Goal: Information Seeking & Learning: Learn about a topic

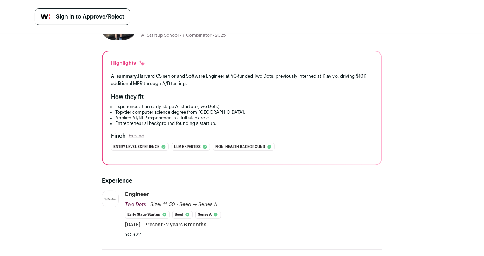
scroll to position [33, 0]
drag, startPoint x: 182, startPoint y: 75, endPoint x: 223, endPoint y: 86, distance: 41.7
click at [223, 86] on div "AI summary: Harvard CS senior and Software Engineer at YC-funded Two Dots, prev…" at bounding box center [242, 80] width 262 height 15
drag, startPoint x: 223, startPoint y: 86, endPoint x: 111, endPoint y: 78, distance: 111.9
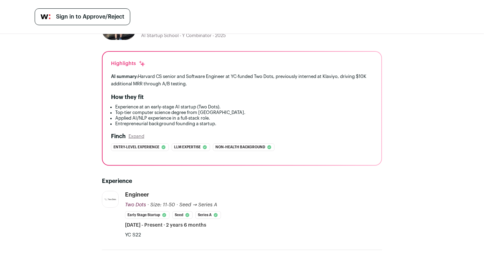
click at [111, 78] on div "Highlights AI summary: Harvard CS senior and Software Engineer at YC-funded Two…" at bounding box center [242, 108] width 279 height 113
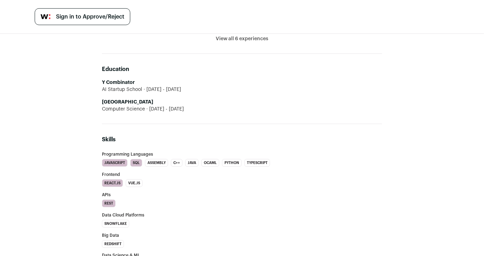
scroll to position [359, 0]
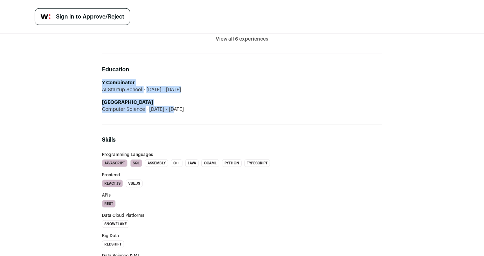
drag, startPoint x: 80, startPoint y: 82, endPoint x: 201, endPoint y: 108, distance: 123.3
click at [201, 108] on div "[PERSON_NAME] 3 YOE [GEOGRAPHIC_DATA], [US_STATE], [GEOGRAPHIC_DATA] Engineer @…" at bounding box center [242, 168] width 484 height 987
click at [201, 108] on div "Computer Science [DATE] - [DATE]" at bounding box center [242, 109] width 280 height 7
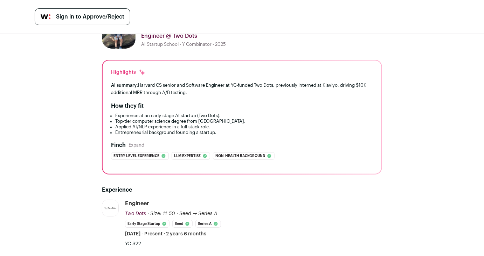
scroll to position [0, 0]
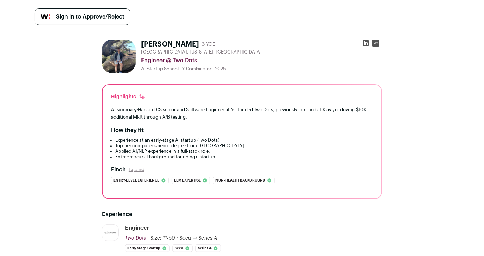
drag, startPoint x: 198, startPoint y: 103, endPoint x: 210, endPoint y: 116, distance: 17.3
click at [210, 116] on div "Highlights AI summary: Harvard CS senior and Software Engineer at YC-funded Two…" at bounding box center [242, 141] width 279 height 113
click at [210, 116] on div "AI summary: Harvard CS senior and Software Engineer at YC-funded Two Dots, prev…" at bounding box center [242, 113] width 262 height 15
drag, startPoint x: 210, startPoint y: 116, endPoint x: 112, endPoint y: 109, distance: 98.3
click at [112, 109] on div "AI summary: Harvard CS senior and Software Engineer at YC-funded Two Dots, prev…" at bounding box center [242, 113] width 262 height 15
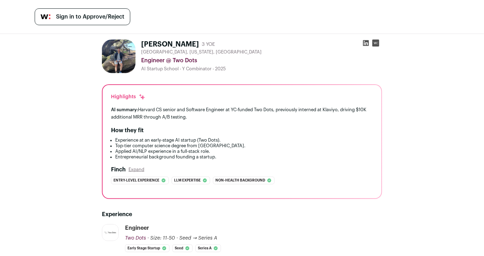
click at [112, 109] on span "AI summary:" at bounding box center [124, 109] width 27 height 5
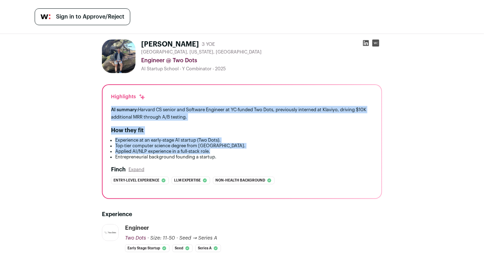
drag, startPoint x: 112, startPoint y: 109, endPoint x: 256, endPoint y: 154, distance: 150.9
click at [256, 154] on div "Highlights AI summary: Harvard CS senior and Software Engineer at YC-funded Two…" at bounding box center [242, 141] width 279 height 113
click at [256, 154] on li "Applied AI/NLP experience in a full-stack role." at bounding box center [244, 152] width 258 height 6
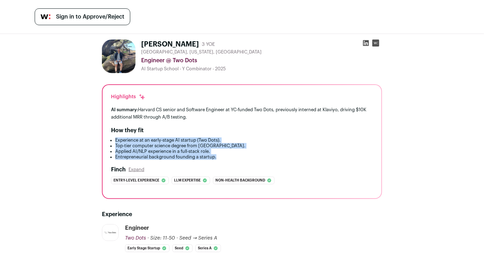
drag, startPoint x: 237, startPoint y: 161, endPoint x: 114, endPoint y: 139, distance: 125.2
click at [114, 139] on ul "Experience at an early-stage AI startup (Two Dots). Top-tier computer science d…" at bounding box center [242, 149] width 262 height 22
click at [115, 139] on li "Experience at an early-stage AI startup (Two Dots)." at bounding box center [244, 141] width 258 height 6
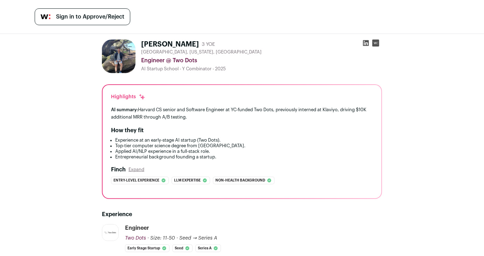
click at [108, 131] on div "Highlights AI summary: Harvard CS senior and Software Engineer at YC-funded Two…" at bounding box center [242, 141] width 279 height 113
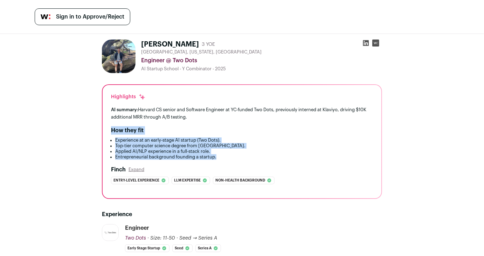
drag, startPoint x: 107, startPoint y: 124, endPoint x: 256, endPoint y: 160, distance: 152.4
click at [256, 160] on div "Highlights AI summary: Harvard CS senior and Software Engineer at YC-funded Two…" at bounding box center [242, 141] width 279 height 113
click at [256, 160] on li "Entrepreneurial background founding a startup." at bounding box center [244, 157] width 258 height 6
